Goal: Task Accomplishment & Management: Complete application form

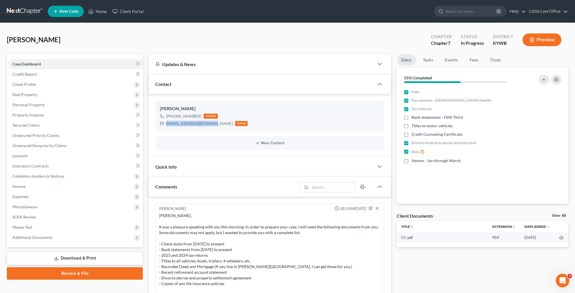
scroll to position [492, 0]
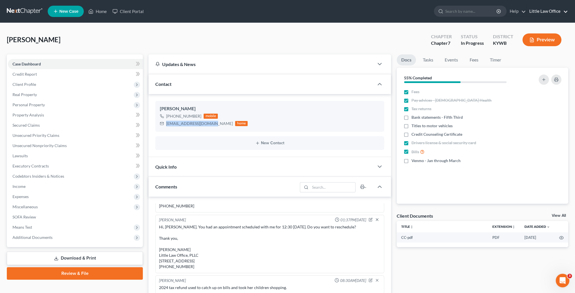
click at [543, 11] on link "Little Law Office" at bounding box center [546, 11] width 41 height 10
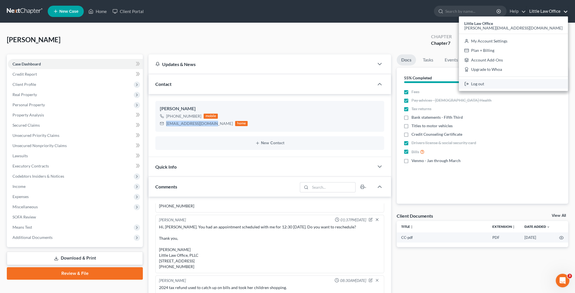
click at [534, 81] on link "Log out" at bounding box center [513, 84] width 109 height 10
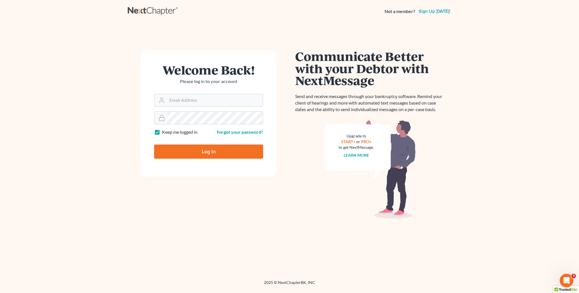
type input "[PERSON_NAME][EMAIL_ADDRESS][DOMAIN_NAME]"
click at [211, 149] on input "Log In" at bounding box center [208, 152] width 109 height 14
type input "Thinking..."
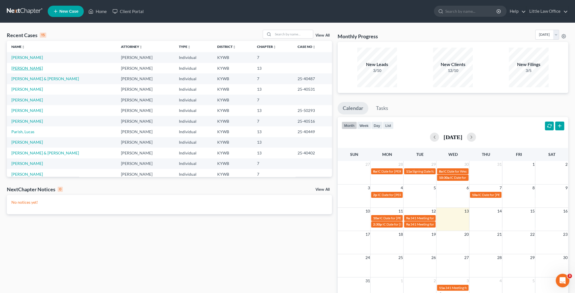
click at [30, 69] on link "Green, Michael" at bounding box center [26, 68] width 31 height 5
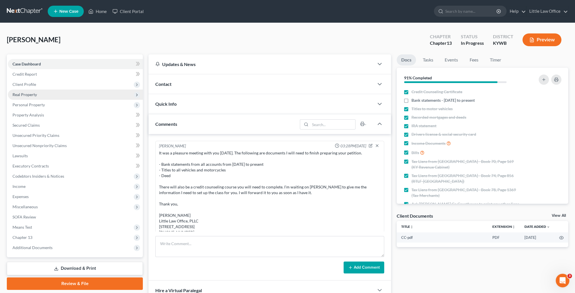
scroll to position [403, 0]
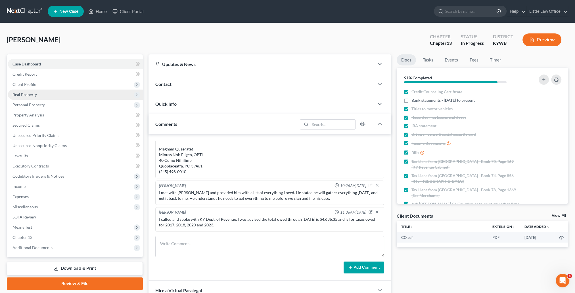
click at [32, 92] on span "Real Property" at bounding box center [24, 94] width 24 height 5
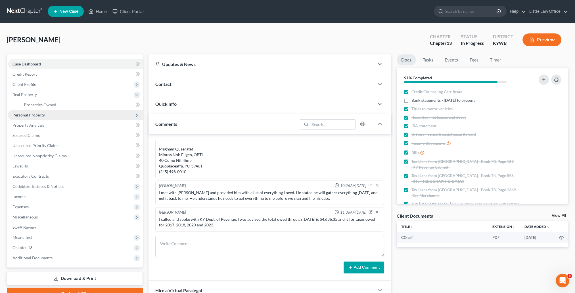
click at [37, 117] on span "Personal Property" at bounding box center [28, 115] width 32 height 5
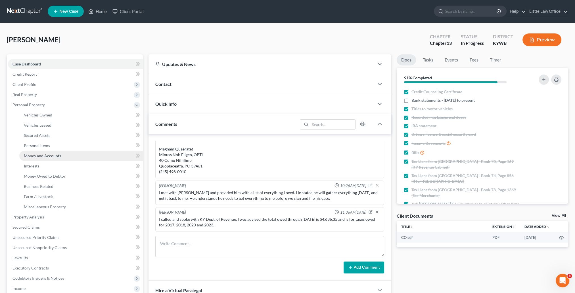
click at [44, 155] on span "Money and Accounts" at bounding box center [42, 156] width 37 height 5
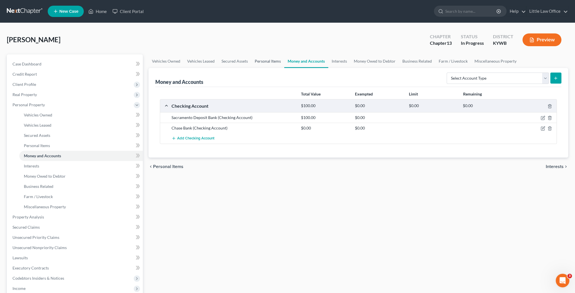
click at [262, 63] on link "Personal Items" at bounding box center [267, 61] width 33 height 14
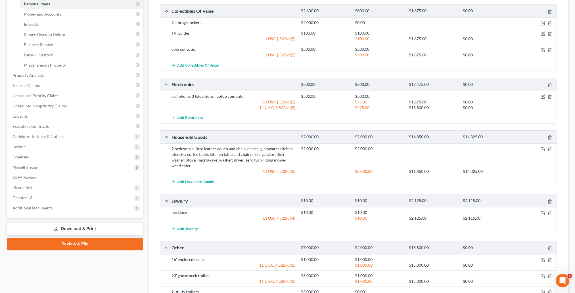
scroll to position [199, 0]
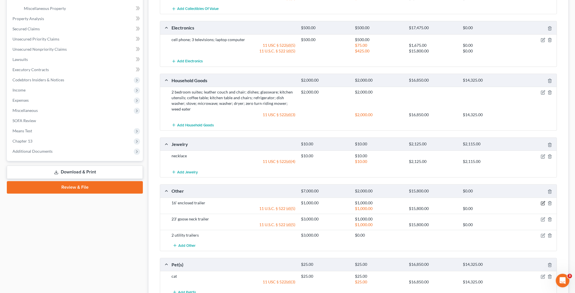
click at [541, 202] on icon "button" at bounding box center [542, 203] width 5 height 5
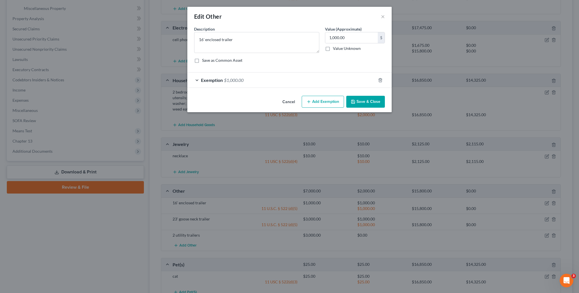
click at [362, 103] on button "Save & Close" at bounding box center [365, 102] width 39 height 12
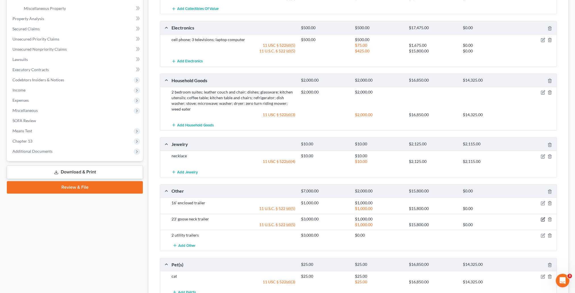
click at [543, 217] on icon "button" at bounding box center [542, 219] width 5 height 5
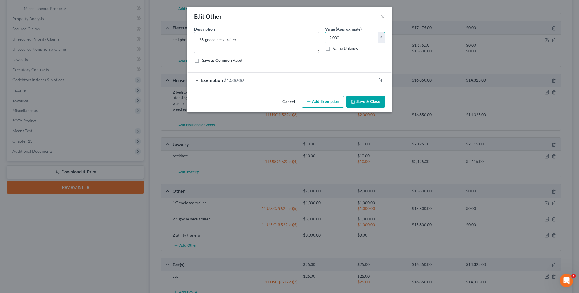
type input "2,000"
click at [364, 99] on button "Save & Close" at bounding box center [365, 102] width 39 height 12
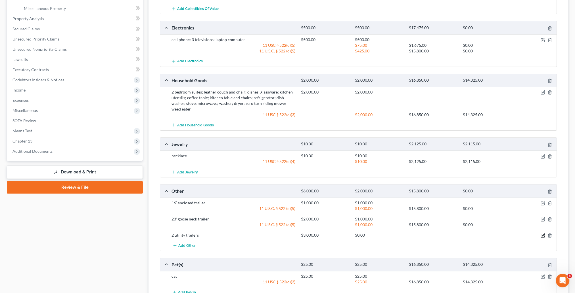
click at [541, 234] on icon "button" at bounding box center [542, 236] width 5 height 5
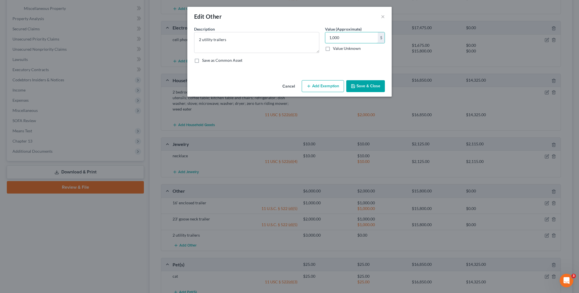
type input "1,000"
click at [361, 85] on button "Save & Close" at bounding box center [365, 86] width 39 height 12
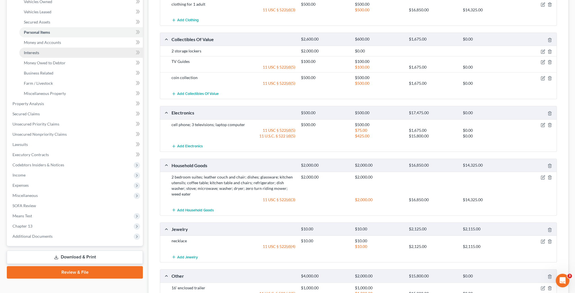
scroll to position [85, 0]
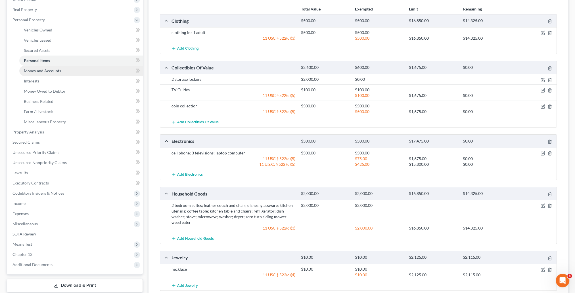
click at [49, 68] on link "Money and Accounts" at bounding box center [80, 71] width 123 height 10
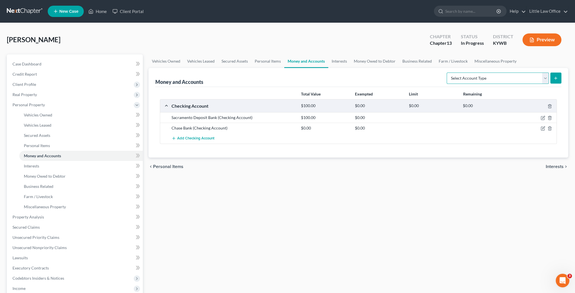
click at [496, 79] on select "Select Account Type Brokerage Cash on Hand Certificates of Deposit Checking Acc…" at bounding box center [497, 78] width 102 height 11
select select "cash_on_hand"
click at [447, 73] on select "Select Account Type Brokerage Cash on Hand Certificates of Deposit Checking Acc…" at bounding box center [497, 78] width 102 height 11
click at [553, 79] on icon "submit" at bounding box center [555, 78] width 5 height 5
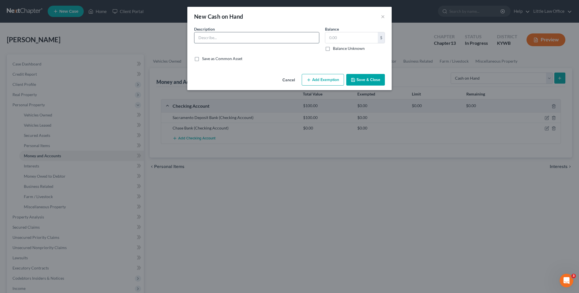
click at [250, 38] on input "text" at bounding box center [256, 37] width 125 height 11
type input "Cash"
type input "30"
click at [363, 83] on button "Save & Close" at bounding box center [365, 80] width 39 height 12
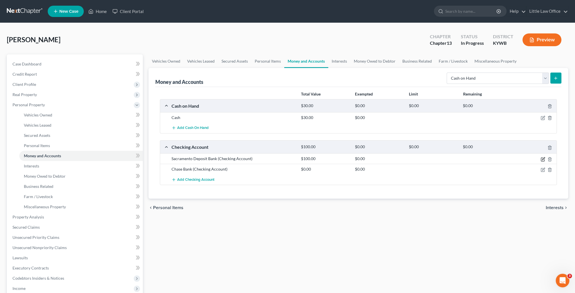
click at [541, 157] on icon "button" at bounding box center [542, 159] width 5 height 5
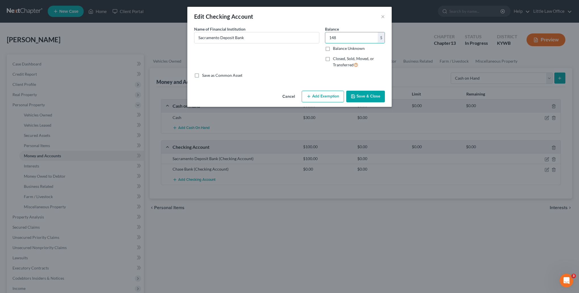
type input "148"
click at [375, 100] on button "Save & Close" at bounding box center [365, 97] width 39 height 12
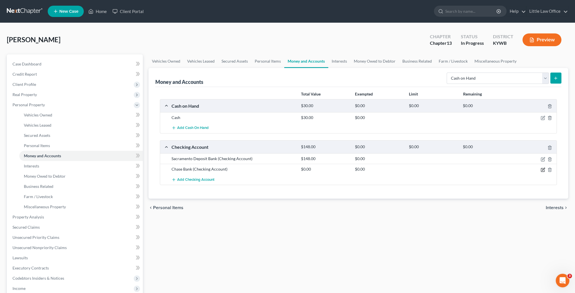
click at [542, 169] on icon "button" at bounding box center [543, 169] width 3 height 3
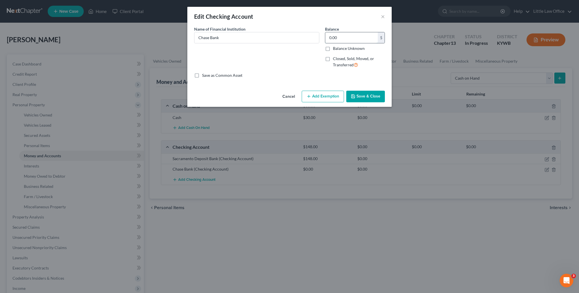
click at [339, 39] on input "0.00" at bounding box center [351, 37] width 52 height 11
type input "1,500"
click at [363, 96] on button "Save & Close" at bounding box center [365, 97] width 39 height 12
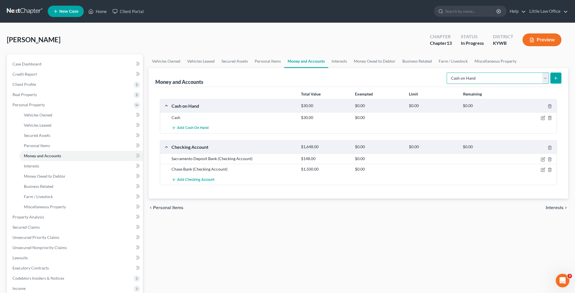
click at [470, 80] on select "Select Account Type Brokerage Cash on Hand Certificates of Deposit Checking Acc…" at bounding box center [497, 78] width 102 height 11
select select "other"
click at [447, 73] on select "Select Account Type Brokerage Cash on Hand Certificates of Deposit Checking Acc…" at bounding box center [497, 78] width 102 height 11
click at [558, 80] on button "submit" at bounding box center [555, 78] width 11 height 11
click at [553, 79] on icon "submit" at bounding box center [555, 78] width 5 height 5
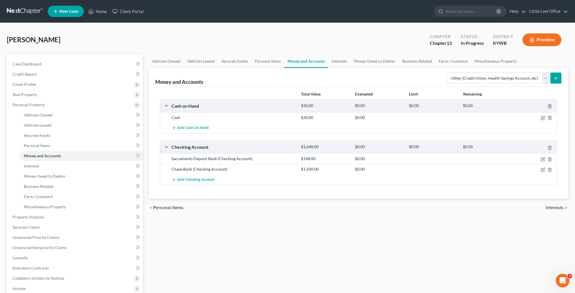
click at [339, 196] on div "Total Value Exempted Limit Remaining Cash on Hand $30.00 $0.00 $0.00 $0.00 Cash…" at bounding box center [358, 143] width 406 height 112
click at [560, 78] on button "submit" at bounding box center [555, 78] width 11 height 11
click at [487, 79] on select "Select Account Type Brokerage Cash on Hand Certificates of Deposit Checking Acc…" at bounding box center [497, 78] width 102 height 11
select select "other"
click at [447, 73] on select "Select Account Type Brokerage Cash on Hand Certificates of Deposit Checking Acc…" at bounding box center [497, 78] width 102 height 11
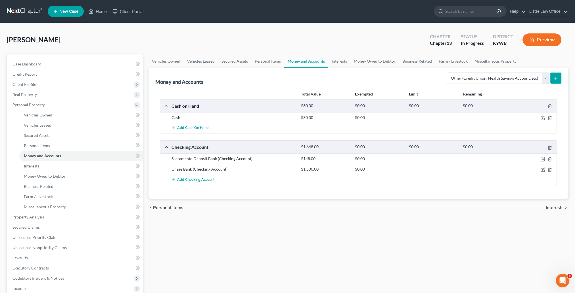
click at [557, 81] on button "submit" at bounding box center [555, 78] width 11 height 11
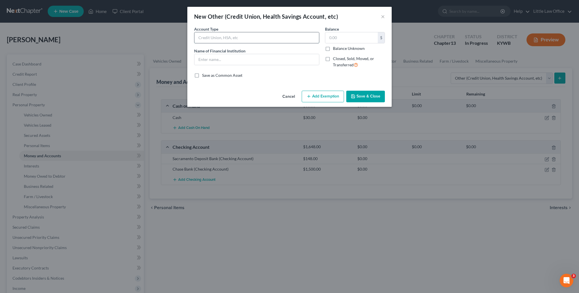
click at [208, 38] on input "text" at bounding box center [256, 37] width 125 height 11
type input "Cash App"
type input "Cash App - zero balance"
click at [358, 100] on button "Save & Close" at bounding box center [365, 97] width 39 height 12
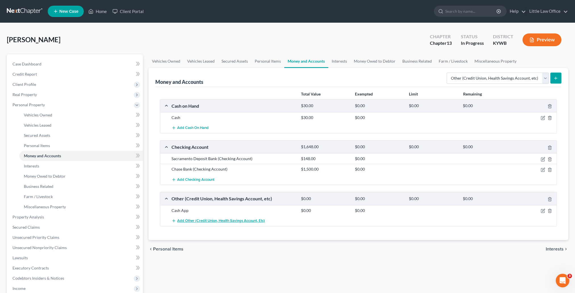
click at [199, 219] on span "Add Other (Credit Union, Health Savings Account, etc)" at bounding box center [221, 221] width 88 height 5
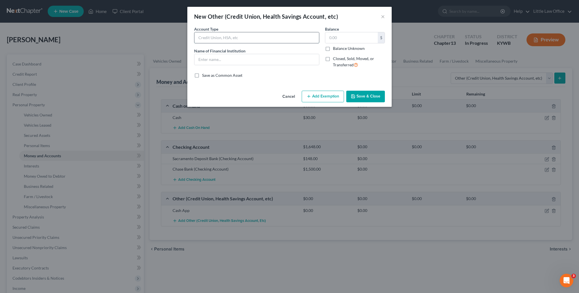
click at [209, 36] on input "text" at bounding box center [256, 37] width 125 height 11
type input "Pay Pal"
drag, startPoint x: 238, startPoint y: 59, endPoint x: 215, endPoint y: 62, distance: 23.9
click at [215, 62] on input "Pay Pal - no cash value" at bounding box center [256, 59] width 125 height 11
type input "Pay Pal - zero balance"
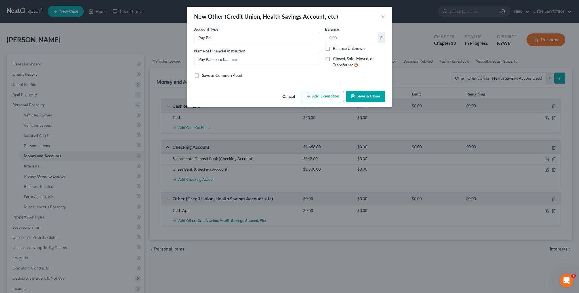
click at [369, 103] on div "Cancel Add Exemption Save & Close" at bounding box center [289, 98] width 204 height 19
click at [371, 102] on button "Save & Close" at bounding box center [365, 97] width 39 height 12
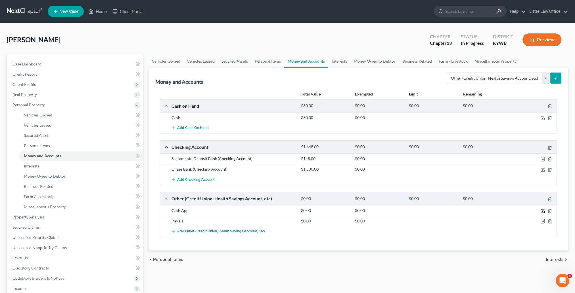
click at [541, 211] on icon "button" at bounding box center [542, 211] width 5 height 5
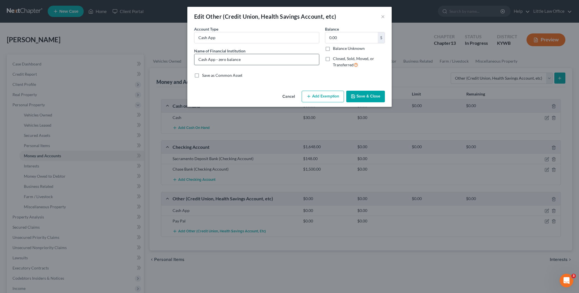
drag, startPoint x: 249, startPoint y: 59, endPoint x: 215, endPoint y: 59, distance: 34.0
click at [215, 59] on input "Cash App - zero balance" at bounding box center [256, 59] width 125 height 11
type input "Cash App"
click at [361, 94] on button "Save & Close" at bounding box center [365, 97] width 39 height 12
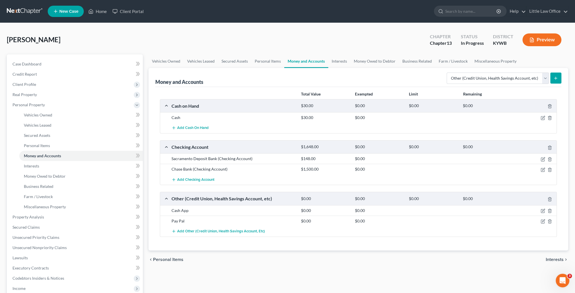
click at [540, 218] on div at bounding box center [535, 221] width 43 height 6
click at [541, 220] on icon "button" at bounding box center [542, 221] width 5 height 5
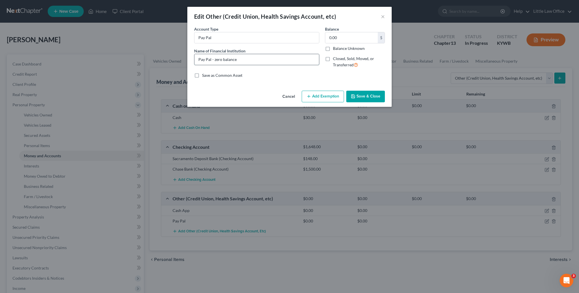
drag, startPoint x: 239, startPoint y: 60, endPoint x: 211, endPoint y: 64, distance: 28.1
click at [211, 64] on input "Pay Pal - zero balance" at bounding box center [256, 59] width 125 height 11
type input "Pay Pal"
click at [368, 97] on button "Save & Close" at bounding box center [365, 97] width 39 height 12
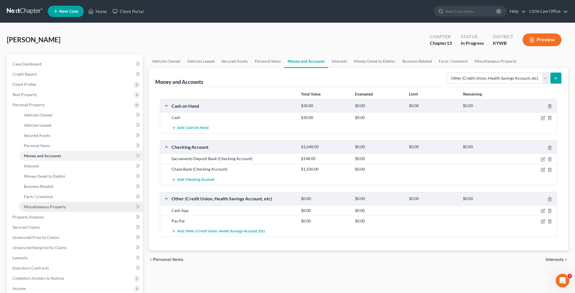
scroll to position [28, 0]
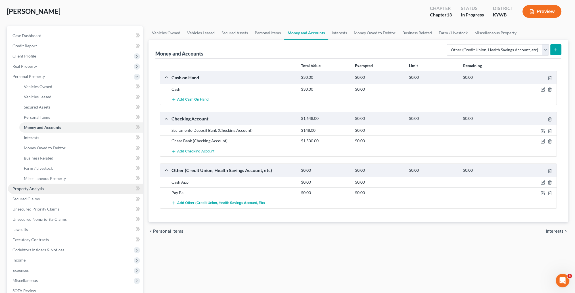
click at [58, 187] on link "Property Analysis" at bounding box center [75, 189] width 135 height 10
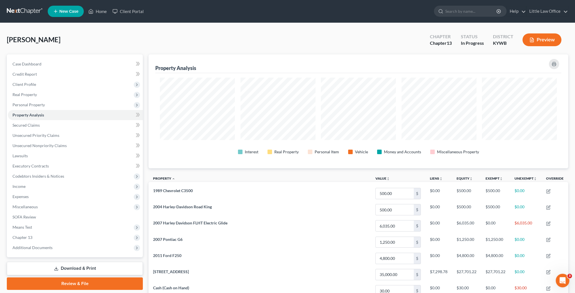
scroll to position [28, 0]
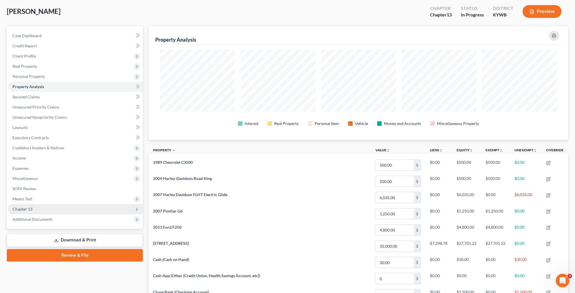
click at [20, 212] on span "Chapter 13" at bounding box center [75, 209] width 135 height 10
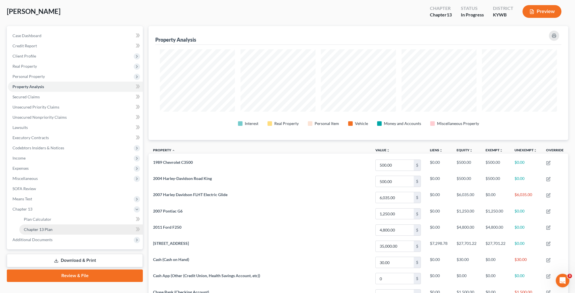
click at [39, 227] on link "Chapter 13 Plan" at bounding box center [80, 230] width 123 height 10
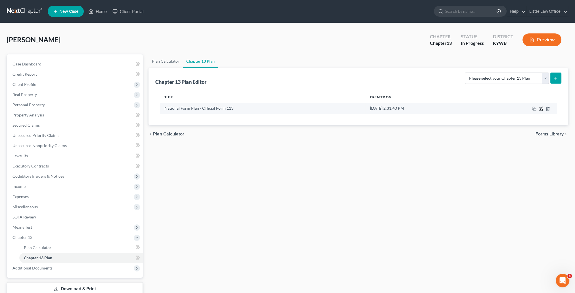
click at [539, 110] on icon "button" at bounding box center [540, 109] width 5 height 5
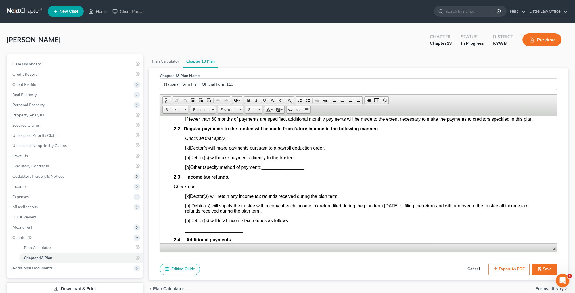
scroll to position [454, 0]
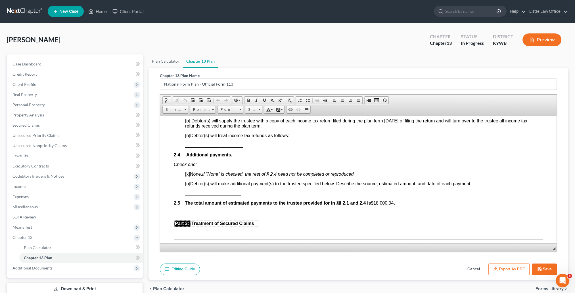
click at [188, 176] on span "[x]" at bounding box center [187, 174] width 5 height 5
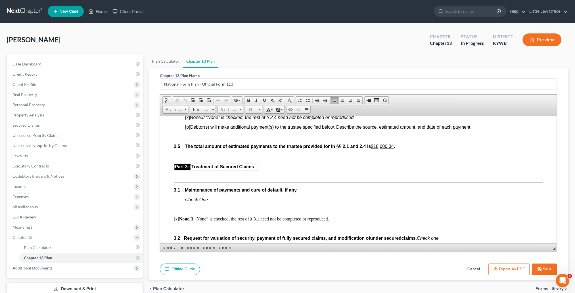
scroll to position [426, 0]
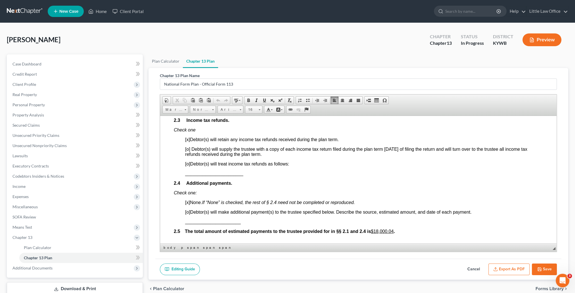
click at [187, 142] on span "[x]" at bounding box center [187, 139] width 5 height 5
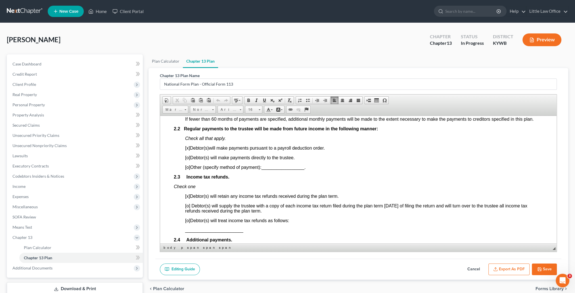
click at [188, 150] on span "[x]" at bounding box center [187, 148] width 5 height 5
click at [188, 170] on span "[o]" at bounding box center [187, 167] width 5 height 5
click at [280, 170] on span "_________________" at bounding box center [282, 167] width 43 height 5
click at [267, 102] on link "Underline" at bounding box center [264, 100] width 8 height 7
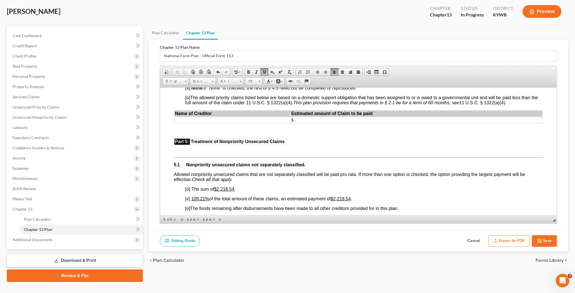
scroll to position [1220, 0]
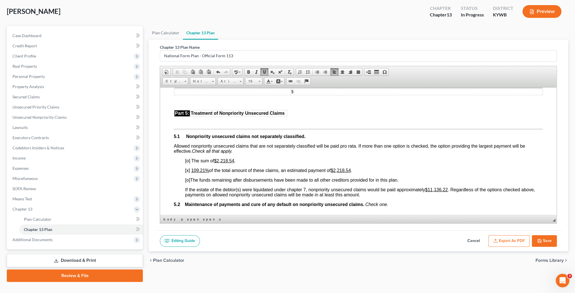
click at [433, 192] on u "$11,136.22" at bounding box center [436, 189] width 23 height 5
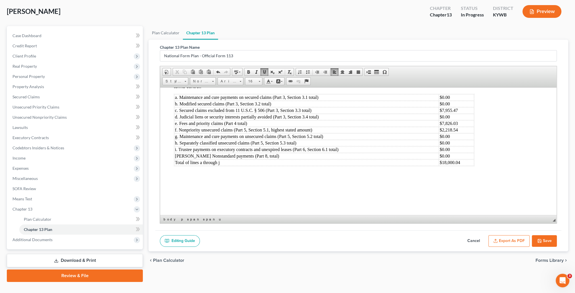
scroll to position [1924, 0]
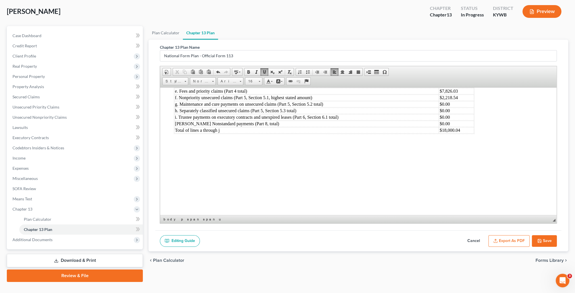
click at [537, 237] on button "Save" at bounding box center [543, 242] width 25 height 12
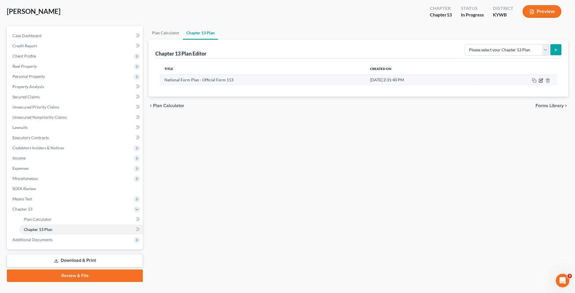
click at [539, 81] on icon "button" at bounding box center [540, 80] width 5 height 5
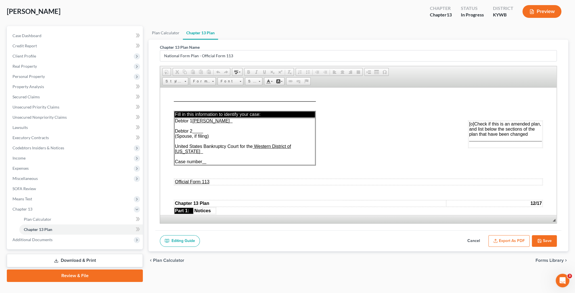
scroll to position [0, 0]
click at [509, 236] on button "Export as PDF" at bounding box center [508, 242] width 41 height 12
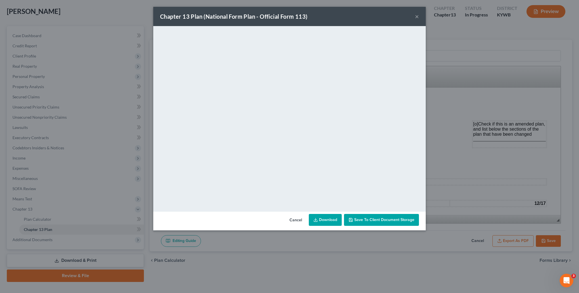
click at [360, 221] on span "Save to Client Document Storage" at bounding box center [384, 220] width 60 height 5
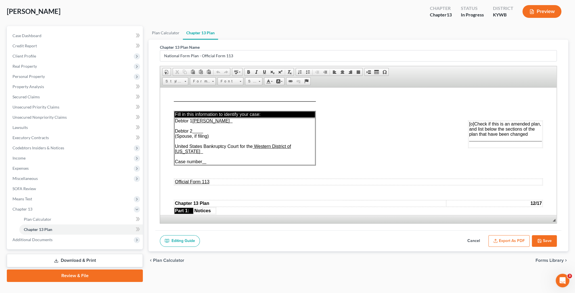
click at [545, 239] on button "Save" at bounding box center [543, 242] width 25 height 12
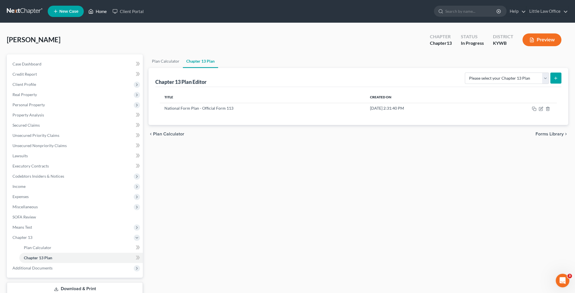
click at [103, 12] on link "Home" at bounding box center [97, 11] width 24 height 10
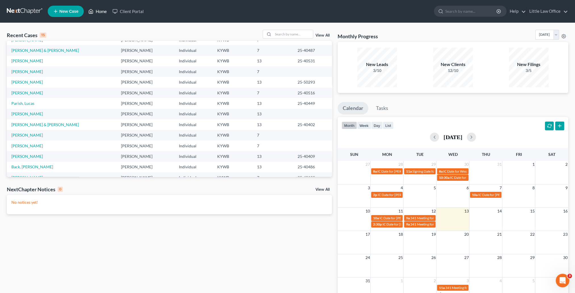
scroll to position [39, 0]
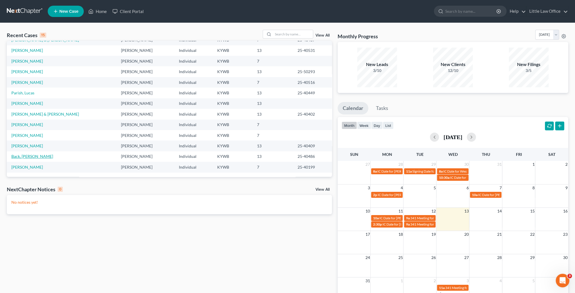
click at [28, 157] on link "Back, Samuel" at bounding box center [32, 156] width 42 height 5
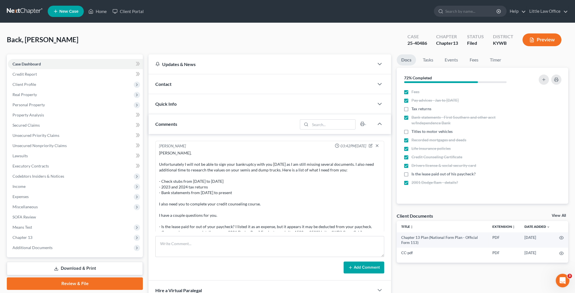
click at [161, 86] on span "Contact" at bounding box center [163, 83] width 16 height 5
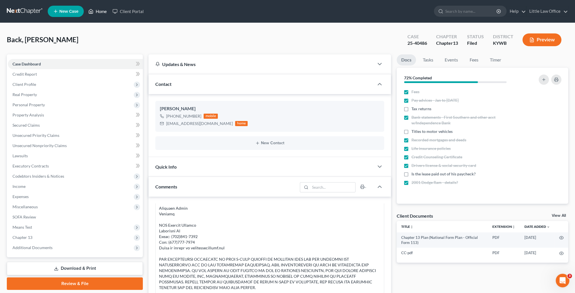
click at [99, 15] on link "Home" at bounding box center [97, 11] width 24 height 10
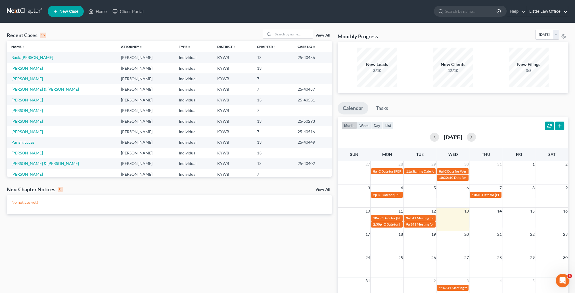
click at [558, 10] on link "Little Law Office" at bounding box center [546, 11] width 41 height 10
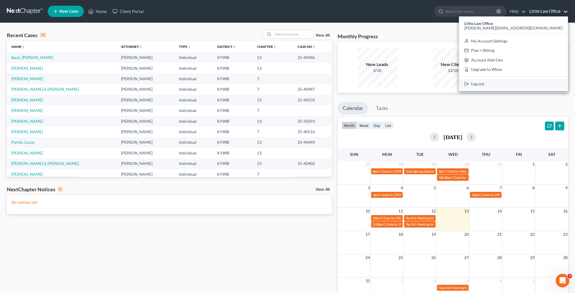
click at [531, 86] on link "Log out" at bounding box center [513, 84] width 109 height 10
